Goal: Transaction & Acquisition: Purchase product/service

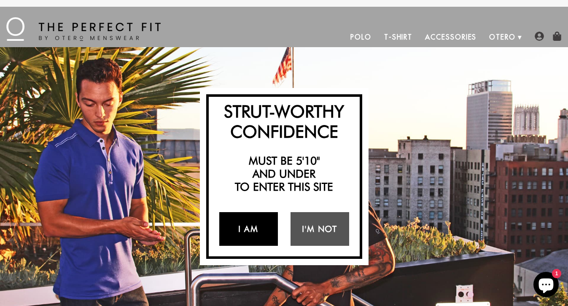
click at [256, 232] on link "I Am" at bounding box center [248, 229] width 59 height 34
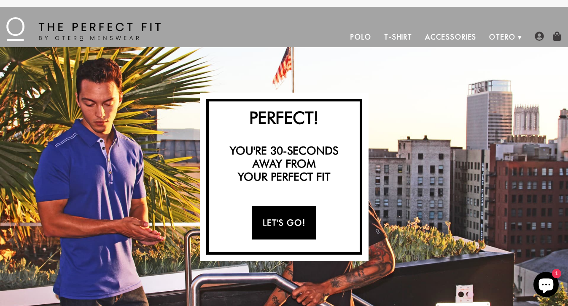
click at [296, 222] on link "Let's Go!" at bounding box center [284, 223] width 64 height 34
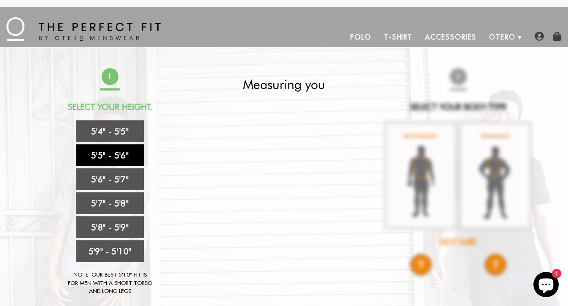
click at [91, 153] on link "5'5" - 5'6"" at bounding box center [109, 156] width 67 height 22
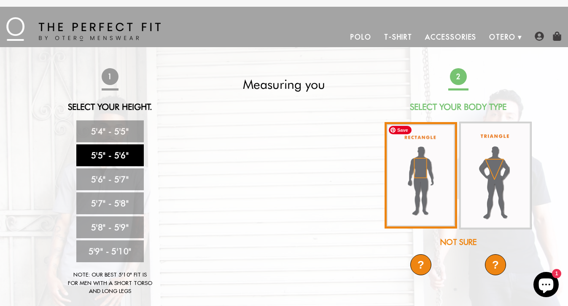
click at [413, 182] on img at bounding box center [420, 175] width 72 height 107
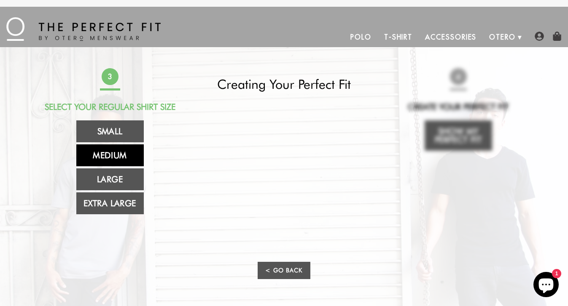
click at [93, 159] on link "Medium" at bounding box center [109, 156] width 67 height 22
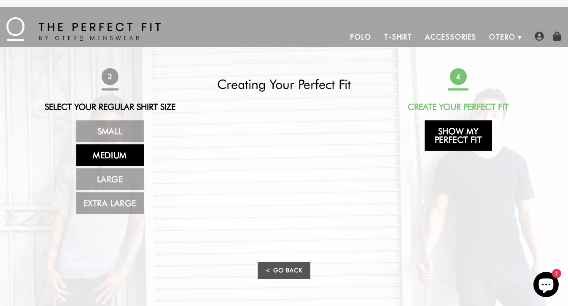
click at [452, 142] on link "Show My Perfect Fit" at bounding box center [457, 136] width 67 height 30
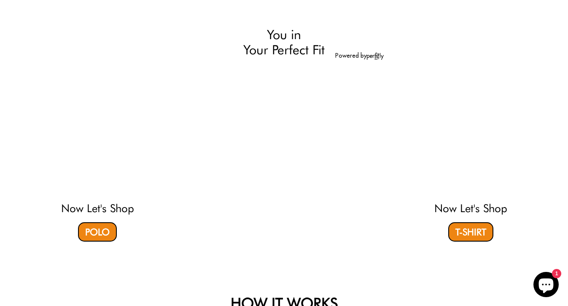
select select "55-56"
select select "M"
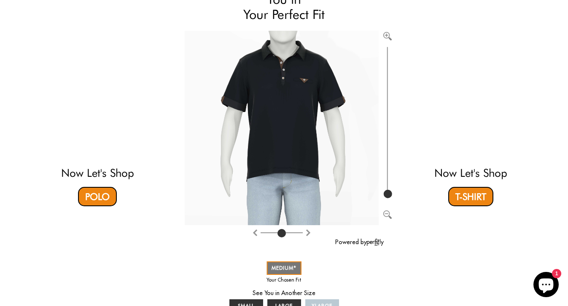
scroll to position [106, 0]
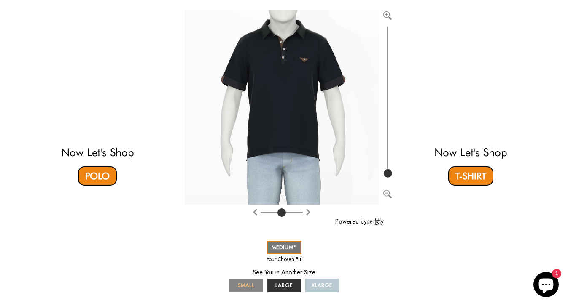
click at [245, 286] on span "SMALL" at bounding box center [246, 285] width 16 height 6
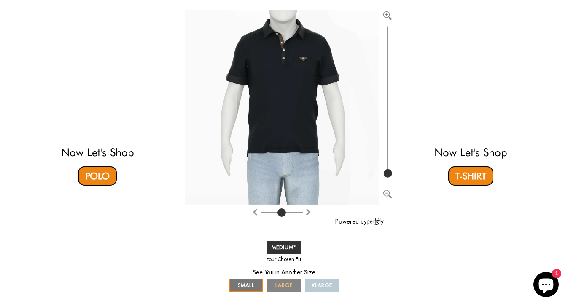
click at [273, 286] on link "LARGE" at bounding box center [284, 285] width 34 height 13
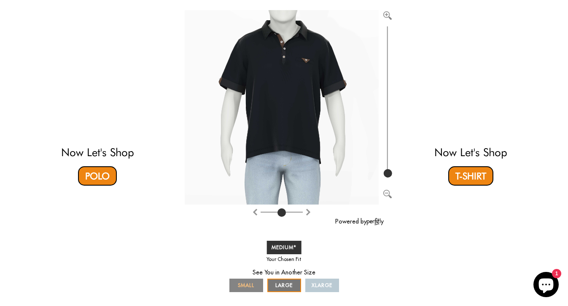
click at [247, 286] on span "SMALL" at bounding box center [246, 285] width 16 height 6
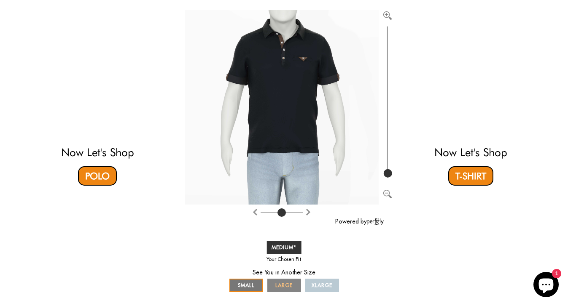
click at [278, 283] on span "LARGE" at bounding box center [283, 285] width 17 height 6
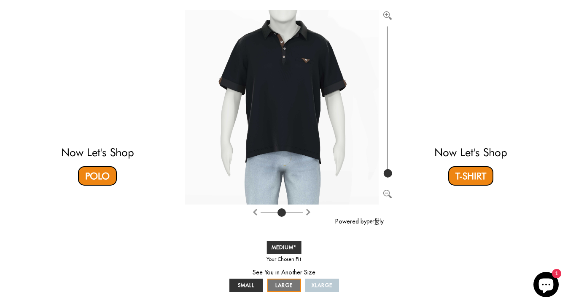
click at [326, 286] on span "XLARGE" at bounding box center [321, 285] width 21 height 6
click at [287, 245] on span "MEDIUM" at bounding box center [283, 247] width 25 height 6
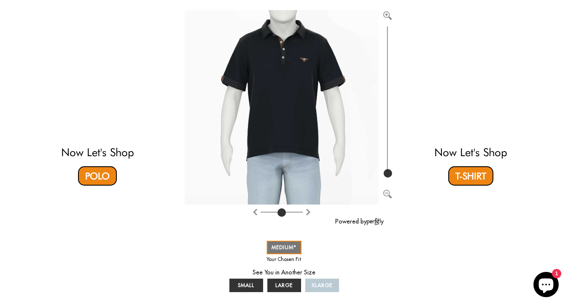
click at [241, 295] on div "SMALL MEDIUM LARGE XLARGE * Your Perfect Fit Change a value to adjust your fit …" at bounding box center [284, 306] width 199 height 135
click at [248, 281] on link "SMALL" at bounding box center [246, 285] width 34 height 13
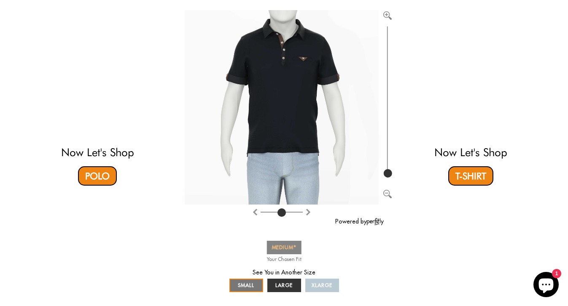
click at [276, 250] on span "MEDIUM" at bounding box center [283, 247] width 25 height 6
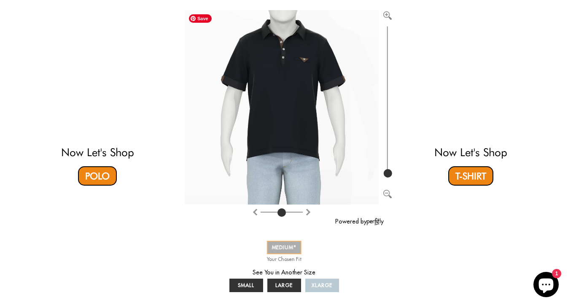
scroll to position [0, 0]
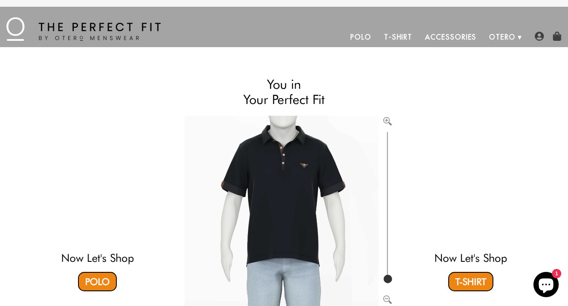
click at [83, 22] on img at bounding box center [83, 29] width 154 height 24
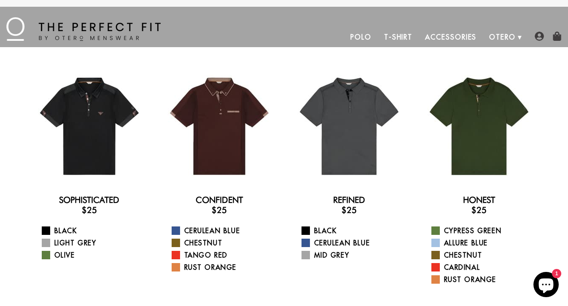
click at [404, 38] on link "T-Shirt" at bounding box center [398, 37] width 41 height 20
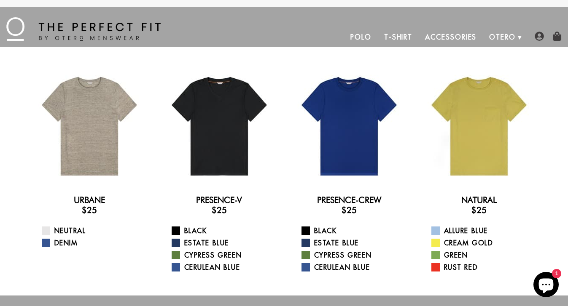
click at [440, 40] on link "Accessories" at bounding box center [450, 37] width 64 height 20
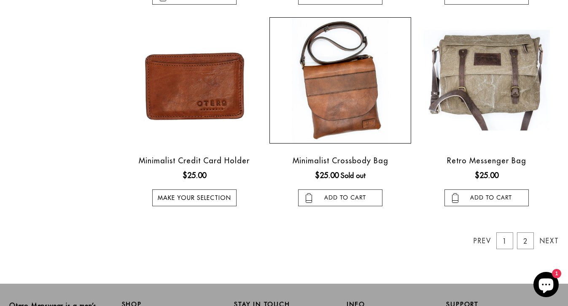
scroll to position [710, 0]
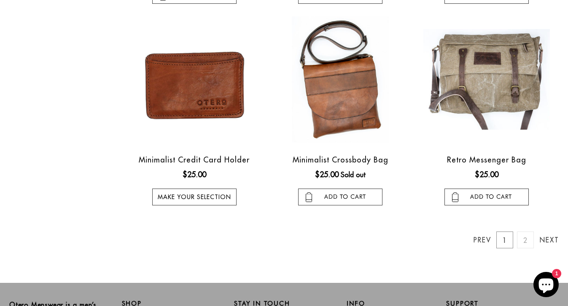
click at [525, 241] on link "2" at bounding box center [525, 240] width 17 height 17
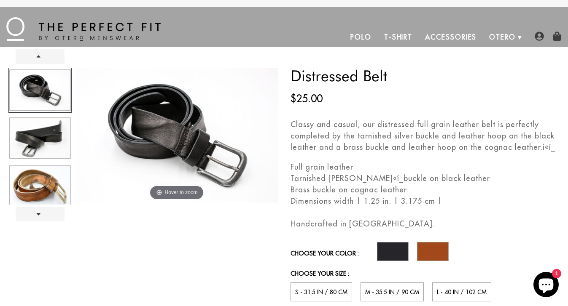
scroll to position [19, 0]
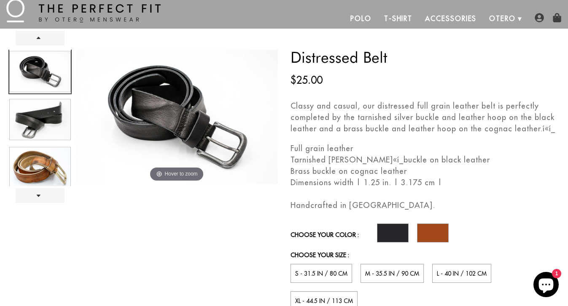
click at [26, 125] on div at bounding box center [39, 118] width 63 height 137
click at [444, 271] on span "L - 40 in / 102 cm" at bounding box center [462, 274] width 50 height 8
click at [0, 0] on input "L - 40 in / 102 cm" at bounding box center [0, 0] width 0 height 0
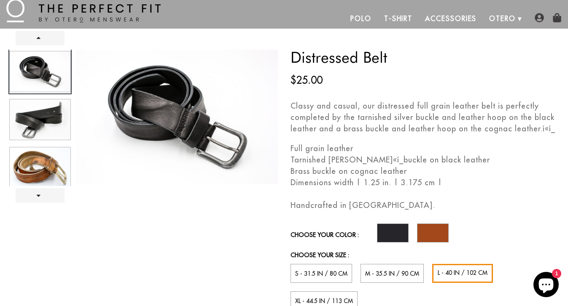
click at [37, 119] on div at bounding box center [39, 118] width 63 height 137
click at [37, 73] on div at bounding box center [39, 118] width 63 height 137
click at [26, 114] on div at bounding box center [39, 118] width 63 height 137
